Goal: Navigation & Orientation: Find specific page/section

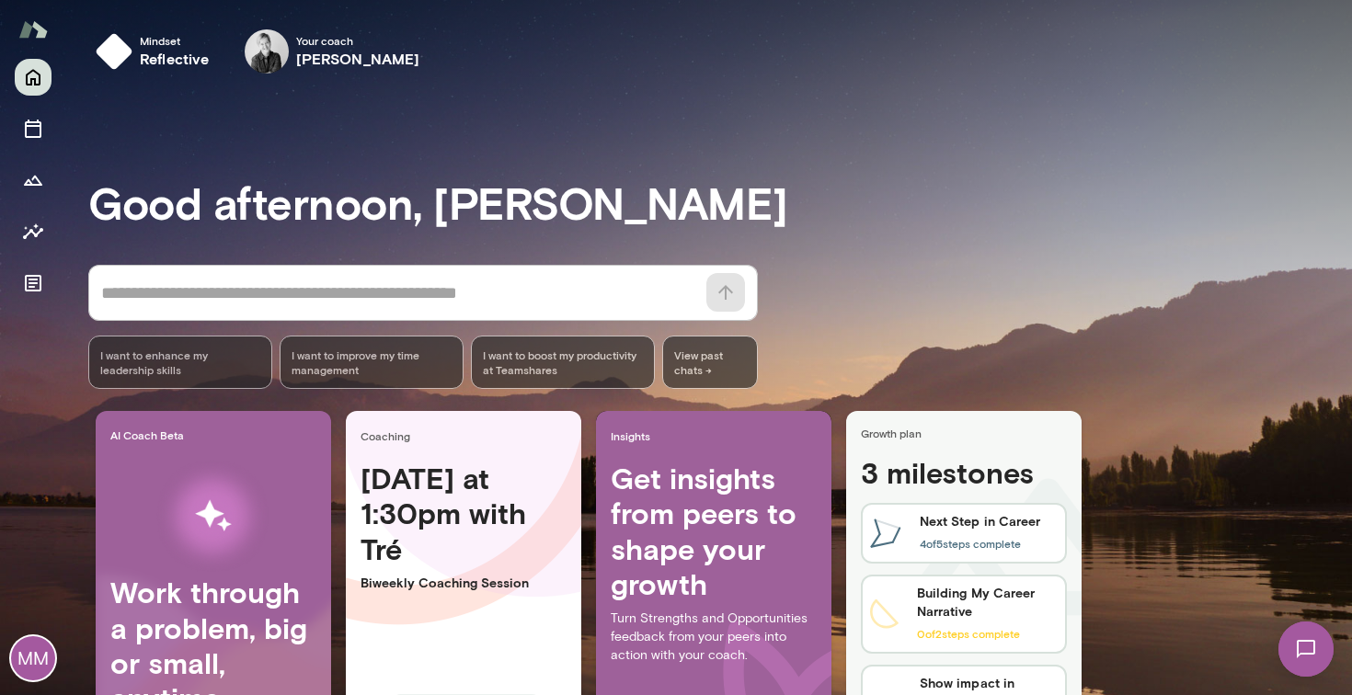
scroll to position [133, 0]
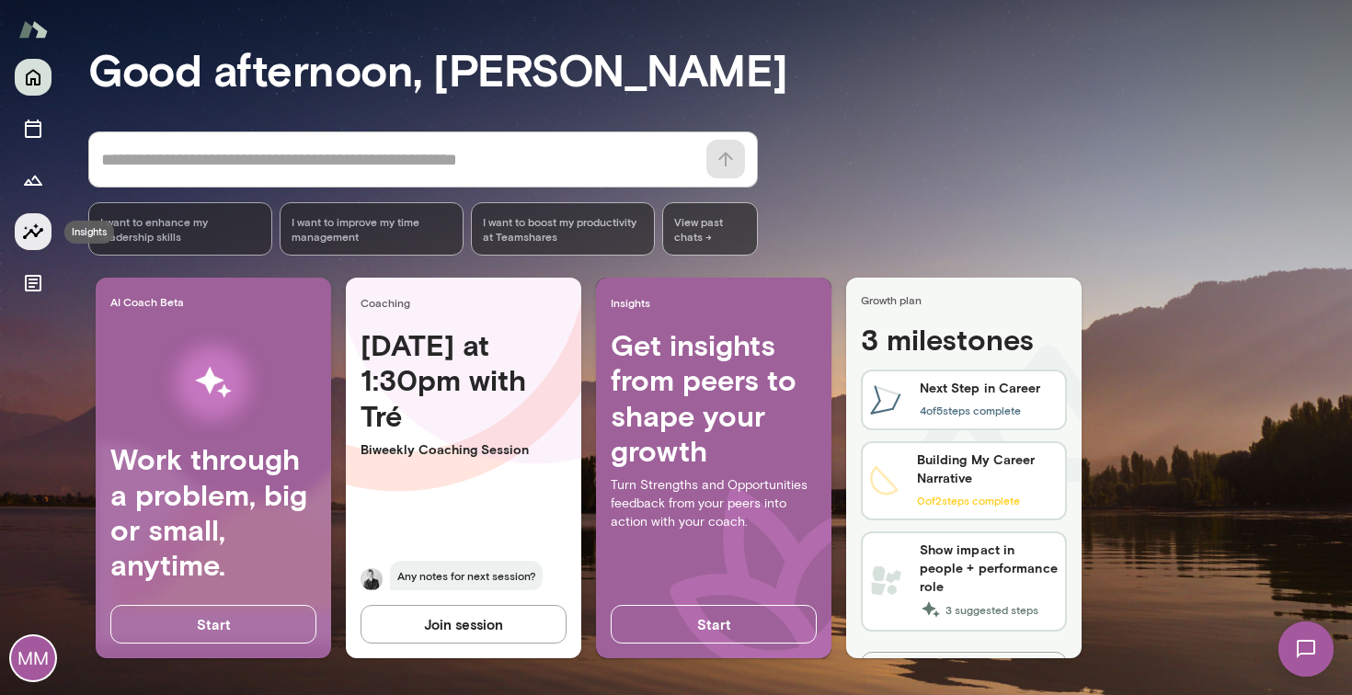
click at [29, 226] on icon "Insights" at bounding box center [33, 232] width 22 height 22
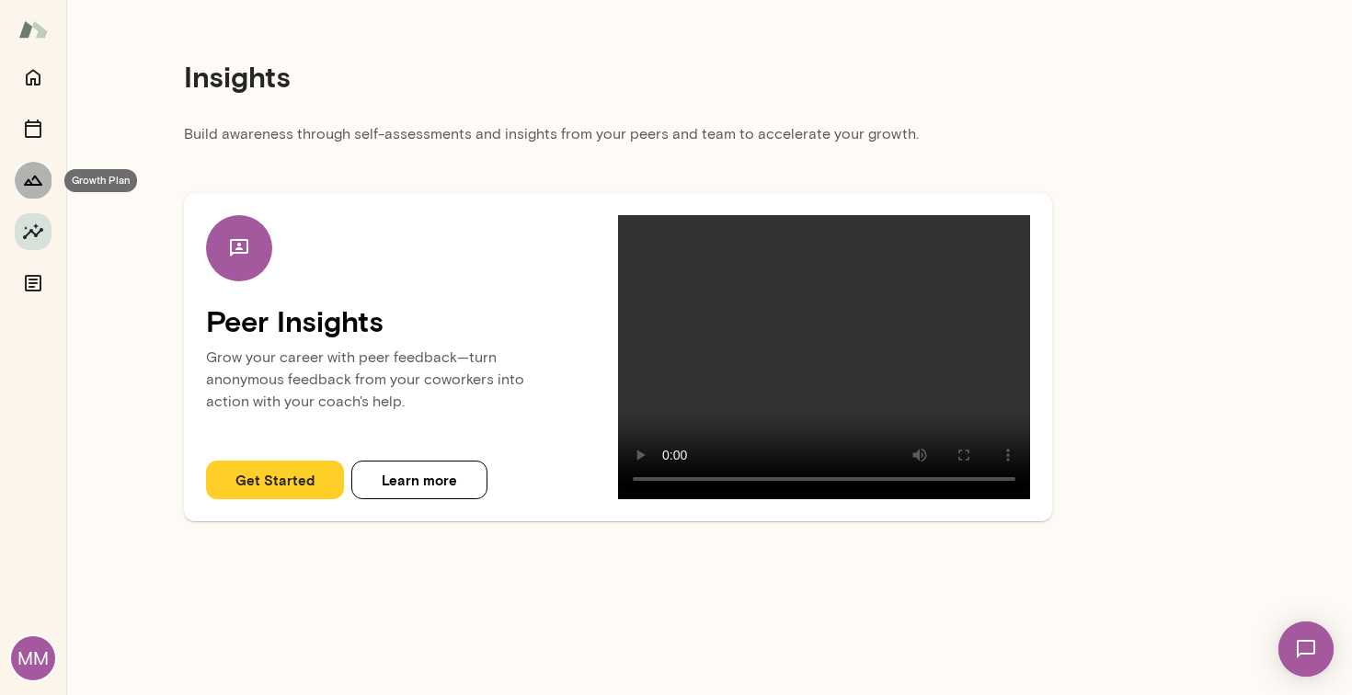
click at [31, 191] on button "Growth Plan" at bounding box center [33, 180] width 37 height 37
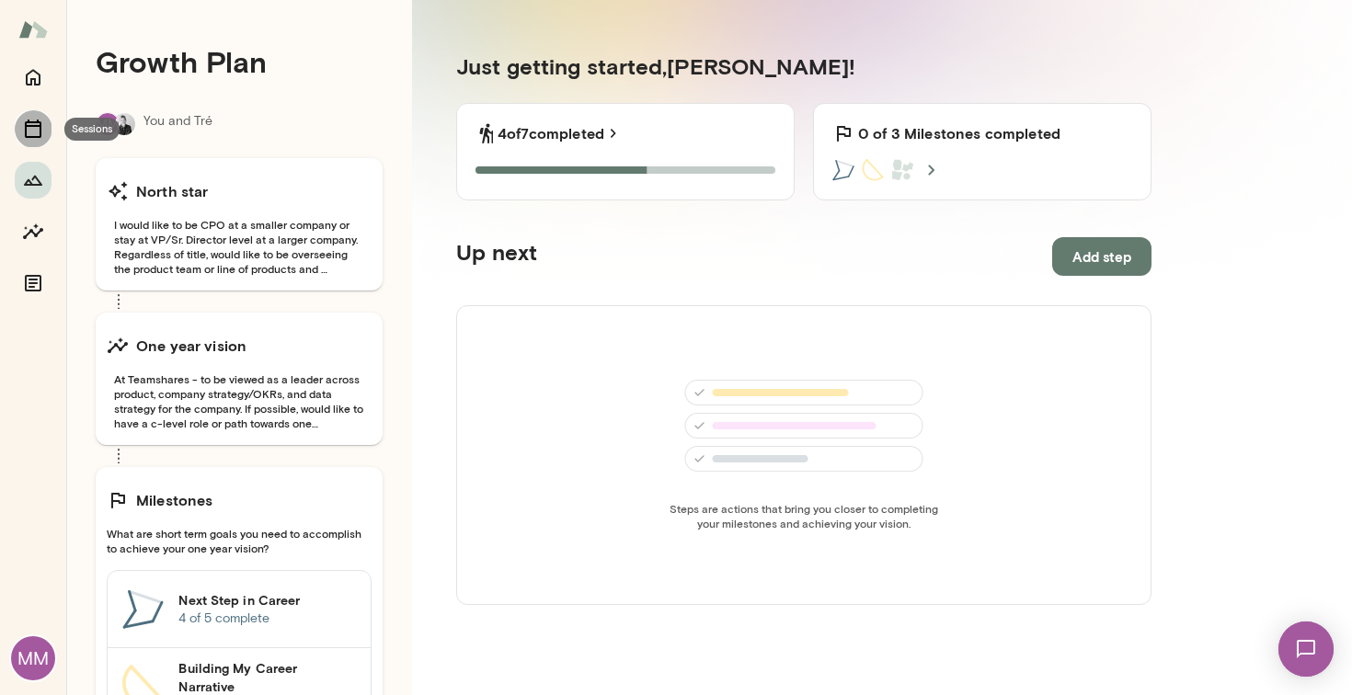
click at [30, 141] on button "Sessions" at bounding box center [33, 128] width 37 height 37
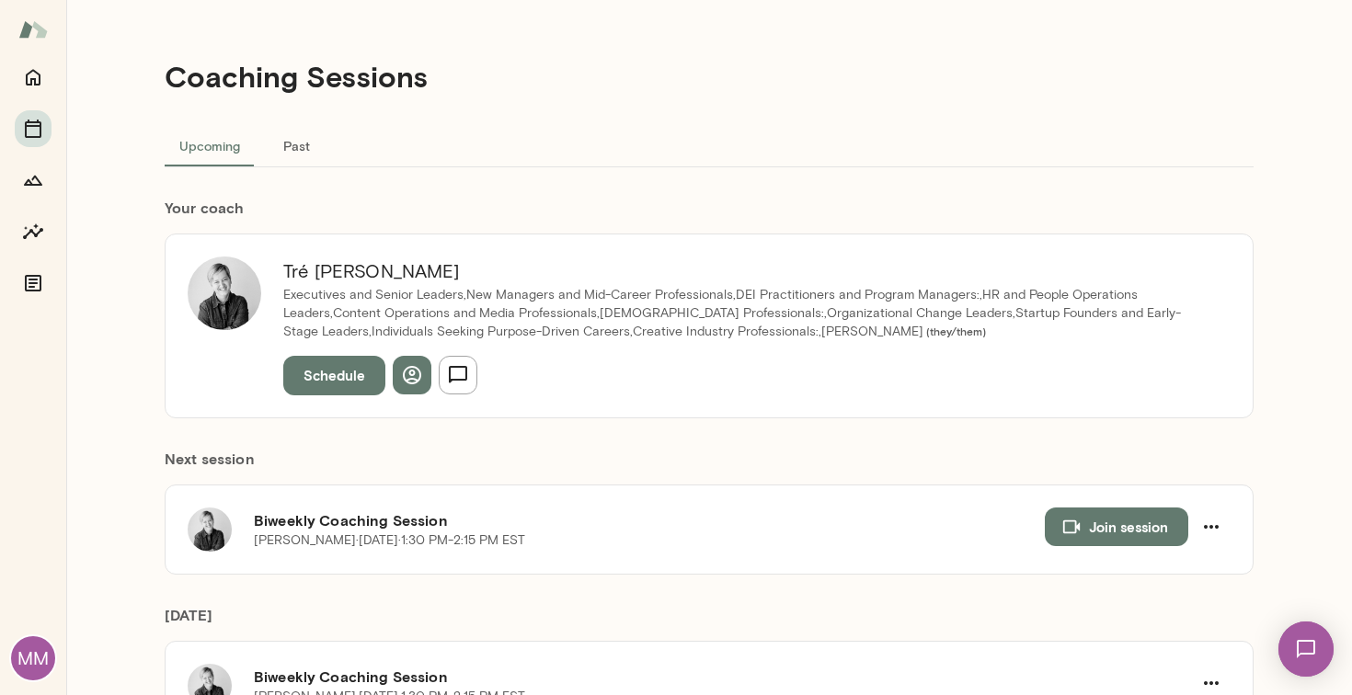
click at [36, 96] on div at bounding box center [33, 180] width 37 height 243
click at [35, 79] on icon "Home" at bounding box center [33, 78] width 15 height 17
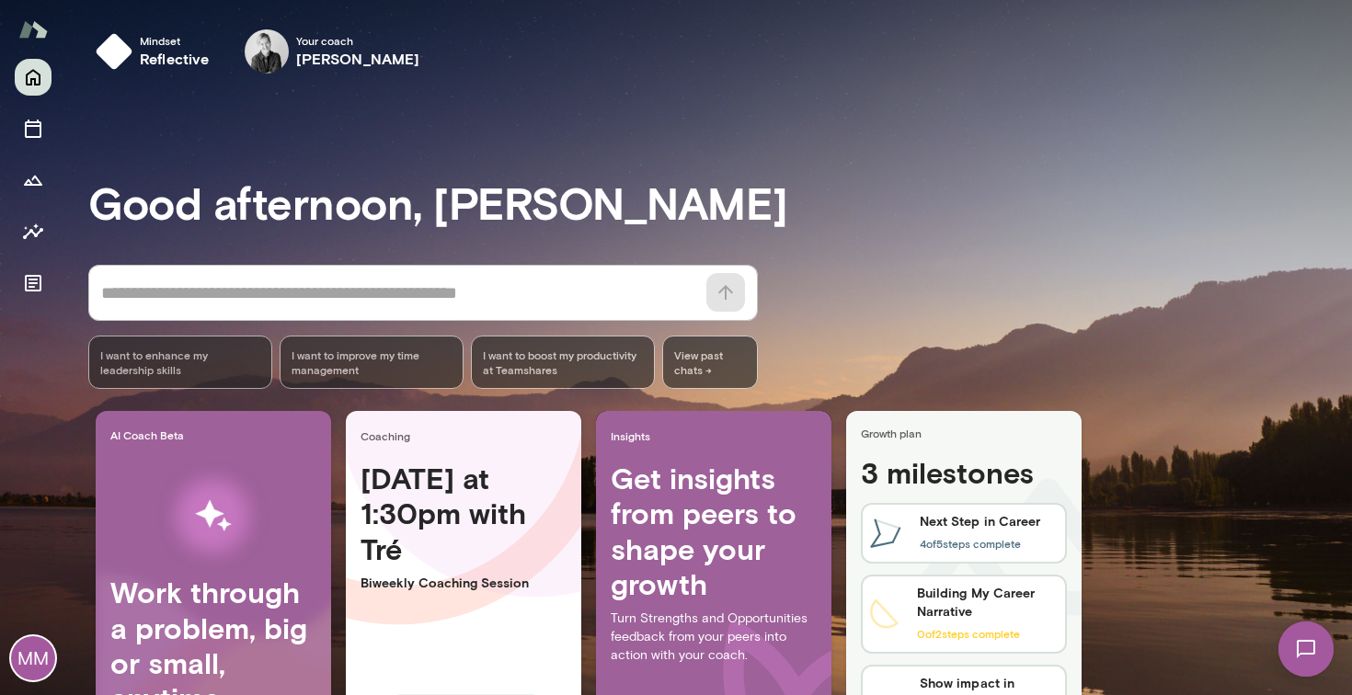
click at [1131, 65] on div "Mindset reflective Your coach [PERSON_NAME] Your coach [PERSON_NAME]" at bounding box center [719, 51] width 1263 height 59
click at [1228, 513] on div "AI Coach Beta Work through a problem, big or small, anytime. Start Coaching [DA…" at bounding box center [719, 608] width 1263 height 395
click at [1041, 53] on div "Mindset reflective Your coach [PERSON_NAME] Your coach [PERSON_NAME]" at bounding box center [719, 51] width 1263 height 59
click at [22, 284] on icon "Documents" at bounding box center [33, 283] width 22 height 22
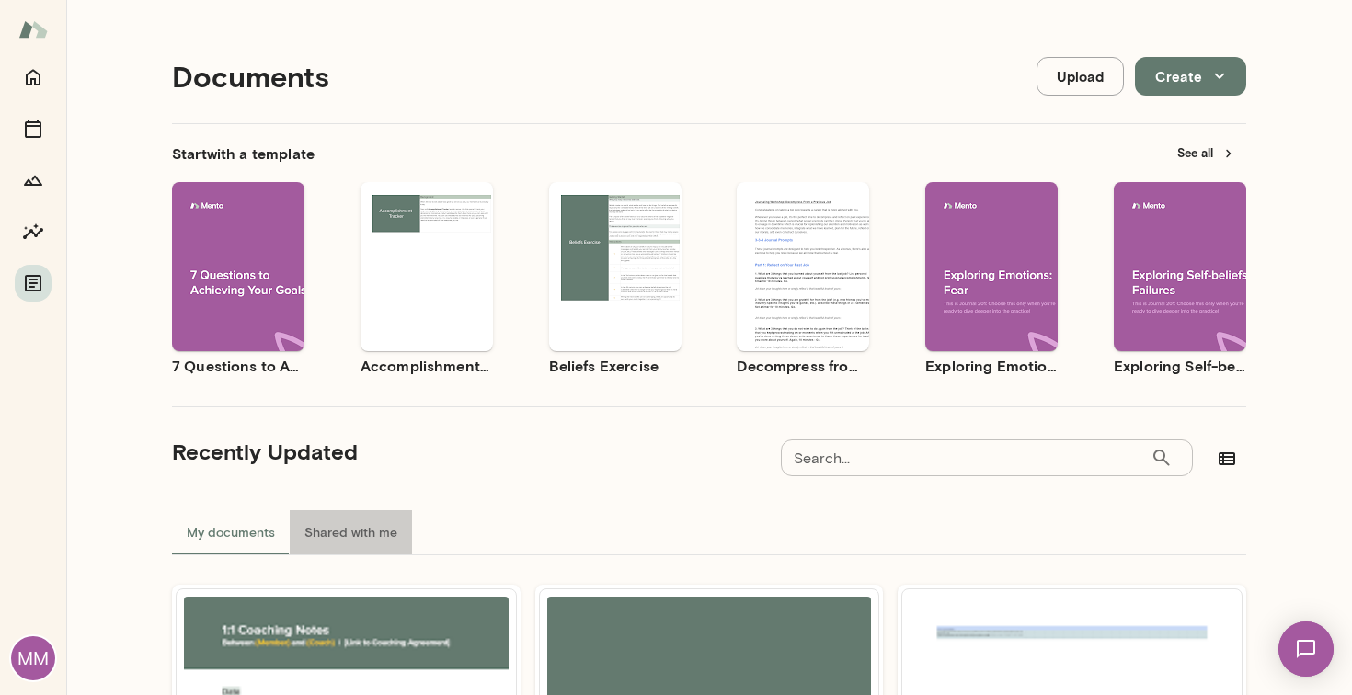
click at [347, 534] on button "Shared with me" at bounding box center [351, 532] width 122 height 44
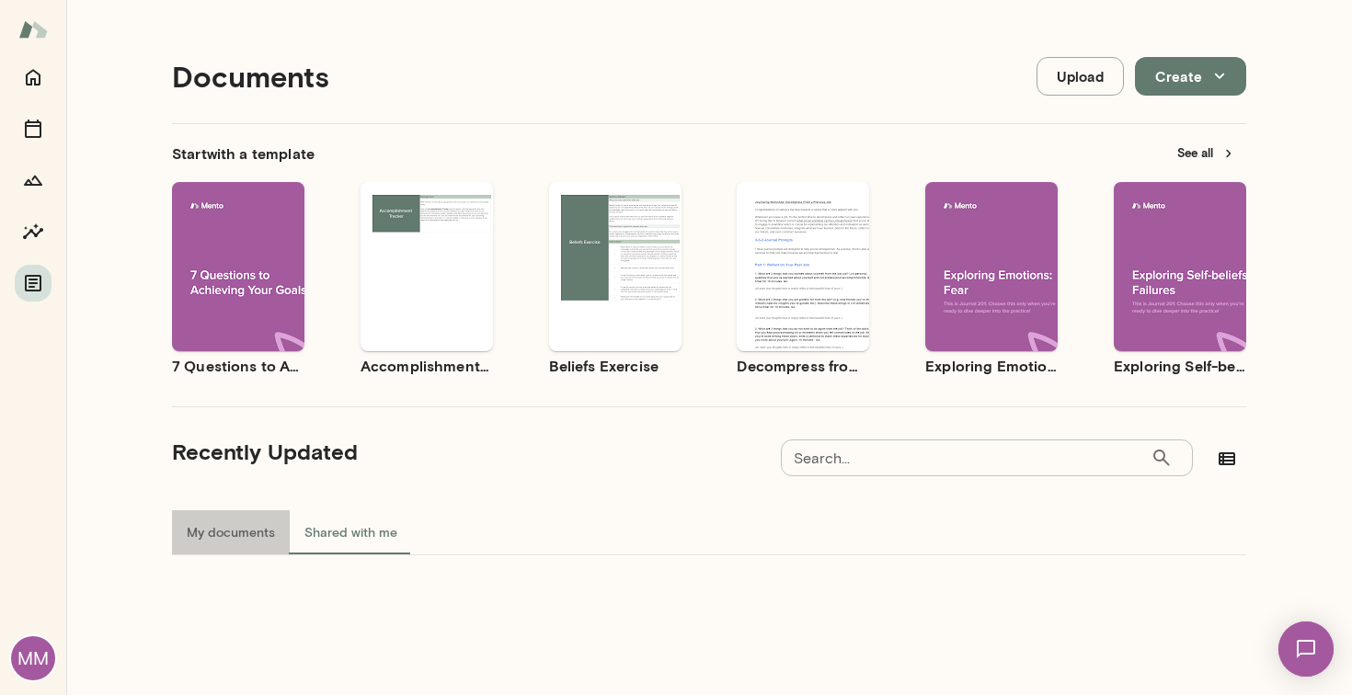
click at [232, 534] on button "My documents" at bounding box center [231, 532] width 118 height 44
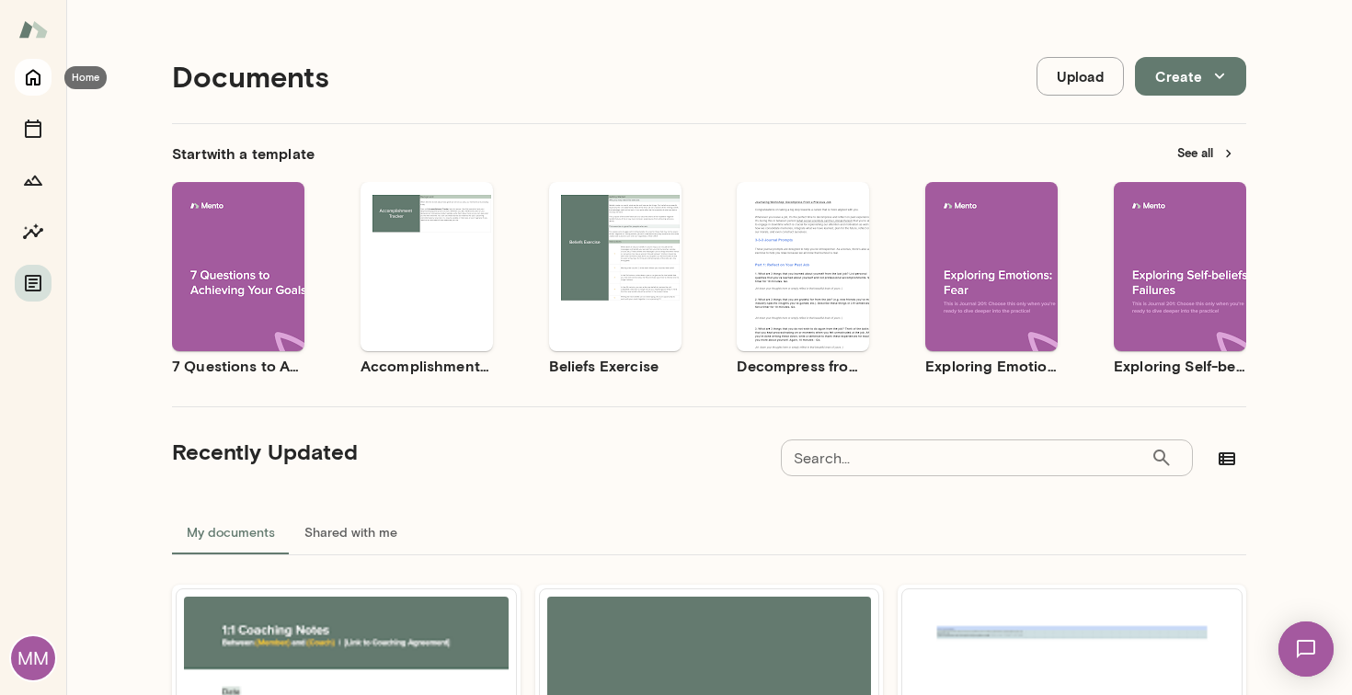
click at [32, 85] on icon "Home" at bounding box center [33, 77] width 22 height 22
